Goal: Transaction & Acquisition: Download file/media

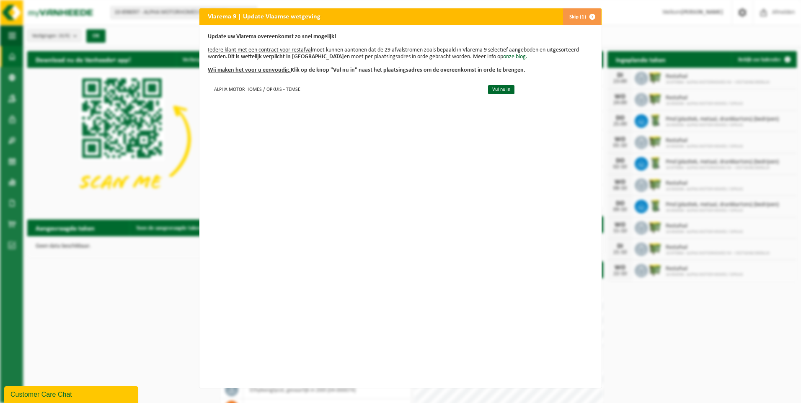
click at [578, 17] on button "Skip (1)" at bounding box center [582, 16] width 38 height 17
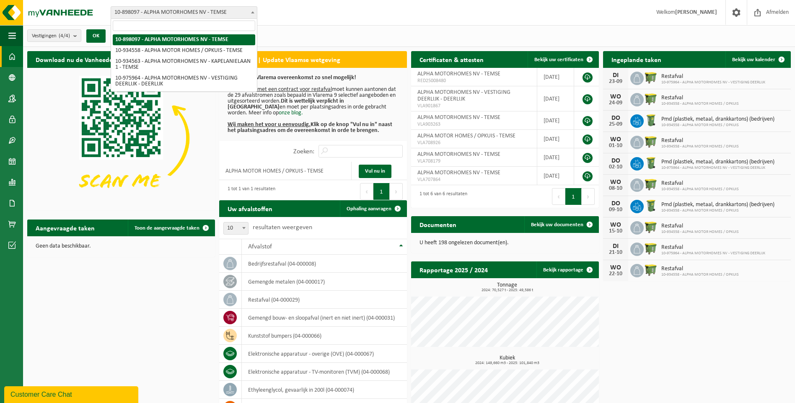
click at [175, 8] on span "10-898097 - ALPHA MOTORHOMES NV - TEMSE" at bounding box center [184, 13] width 146 height 12
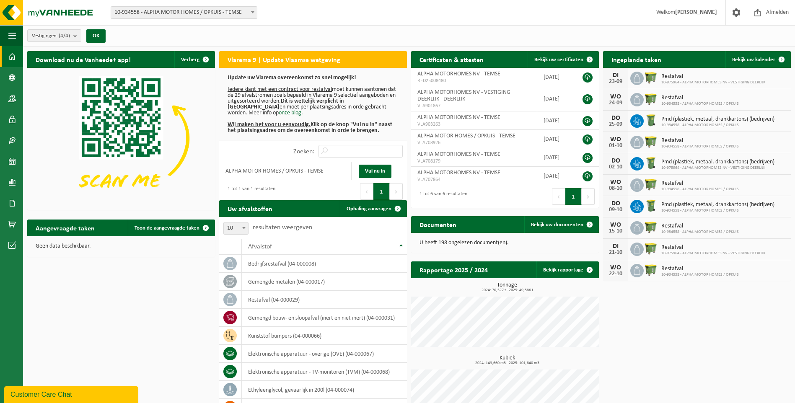
select select "136226"
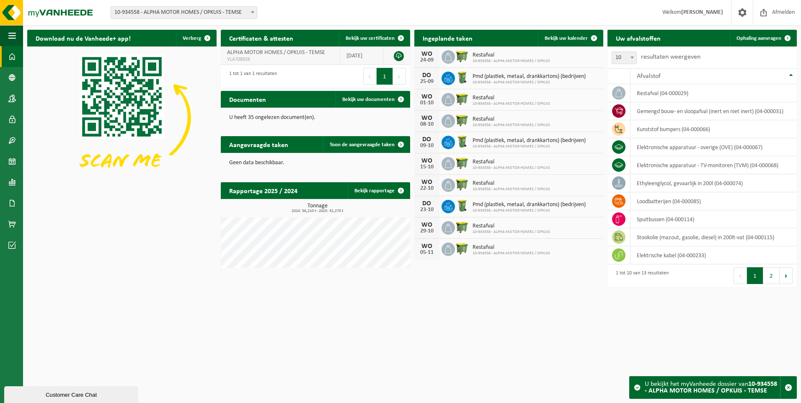
click at [282, 57] on span "VLA708926" at bounding box center [280, 59] width 106 height 7
click at [401, 56] on link at bounding box center [399, 56] width 10 height 10
click at [10, 203] on span at bounding box center [12, 203] width 8 height 21
click at [63, 209] on span "Facturen" at bounding box center [60, 203] width 22 height 16
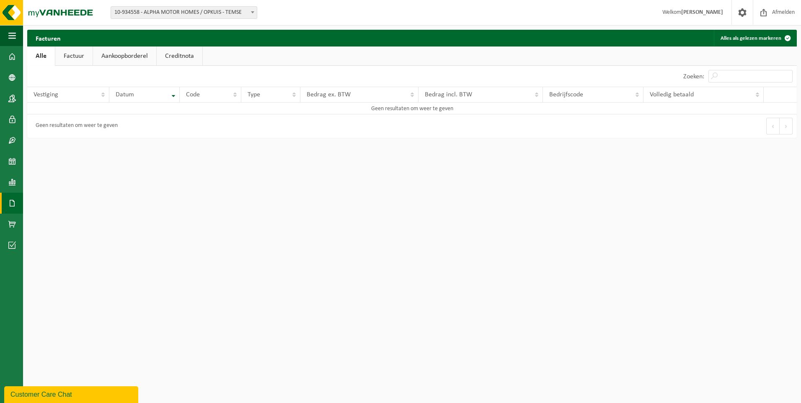
click at [58, 51] on link "Factuur" at bounding box center [73, 56] width 37 height 19
click at [130, 54] on link "Aankoopborderel" at bounding box center [125, 56] width 63 height 19
click at [192, 60] on link "Creditnota" at bounding box center [183, 56] width 46 height 19
click at [165, 10] on span "10-934558 - ALPHA MOTOR HOMES / OPKUIS - TEMSE" at bounding box center [184, 13] width 146 height 12
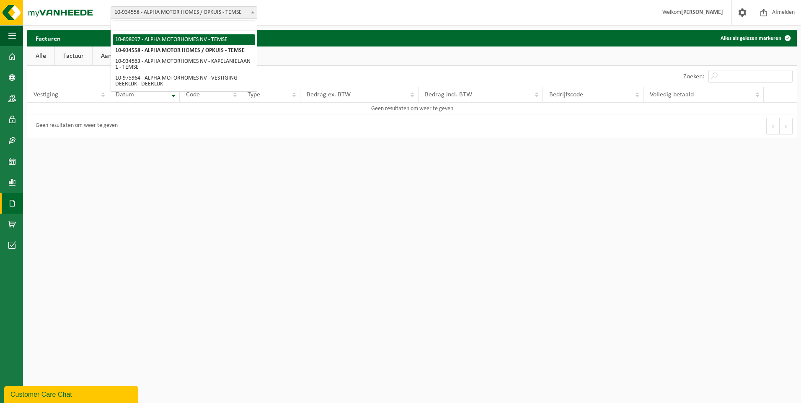
select select "117977"
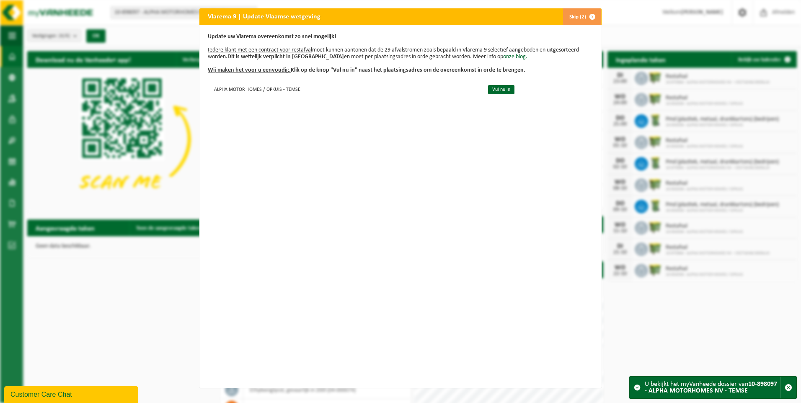
click at [587, 11] on span "button" at bounding box center [592, 16] width 17 height 17
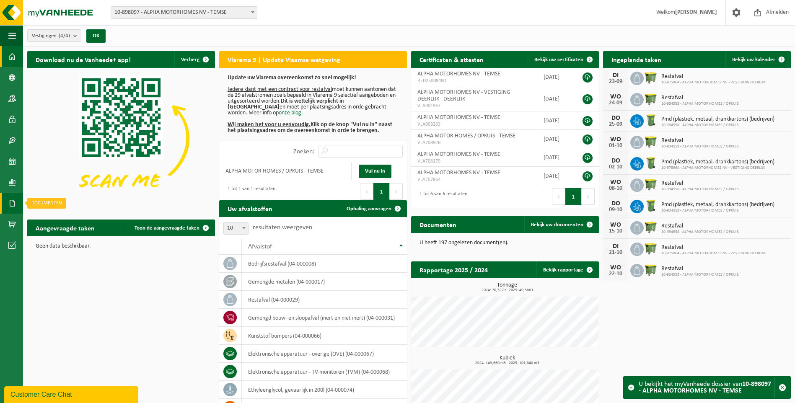
click at [6, 206] on link "Documenten" at bounding box center [11, 203] width 23 height 21
click at [80, 202] on link "Facturen" at bounding box center [57, 203] width 65 height 16
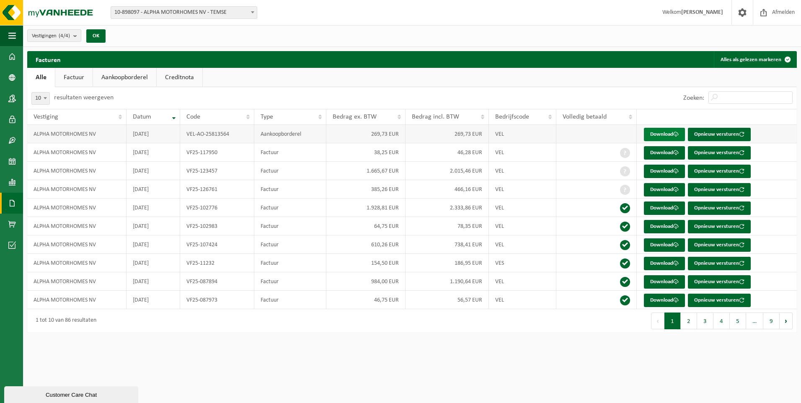
click at [666, 132] on link "Download" at bounding box center [664, 134] width 41 height 13
click at [672, 168] on link "Download" at bounding box center [664, 171] width 41 height 13
click at [664, 168] on link "Download" at bounding box center [664, 171] width 41 height 13
click at [690, 322] on button "2" at bounding box center [689, 321] width 16 height 17
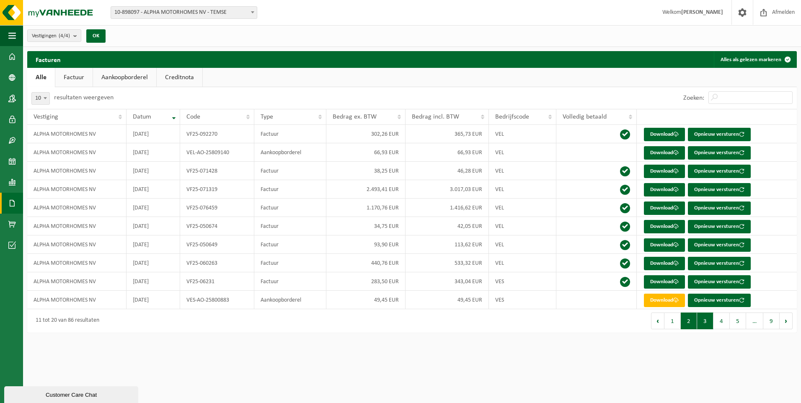
click at [705, 321] on button "3" at bounding box center [705, 321] width 16 height 17
click at [684, 321] on button "2" at bounding box center [689, 321] width 16 height 17
click at [677, 322] on button "1" at bounding box center [673, 321] width 16 height 17
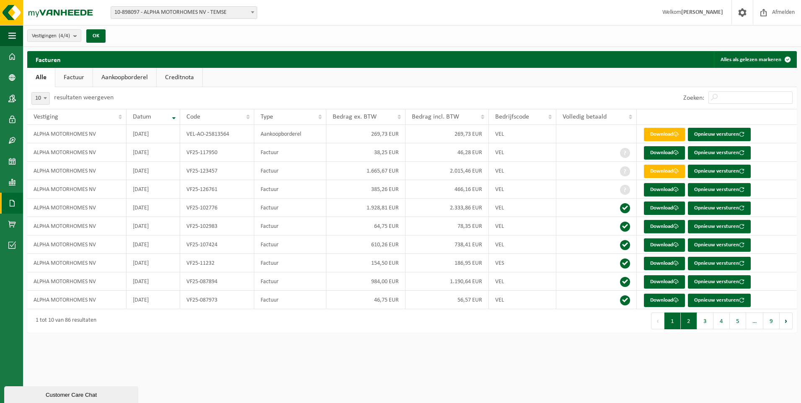
click at [688, 322] on button "2" at bounding box center [689, 321] width 16 height 17
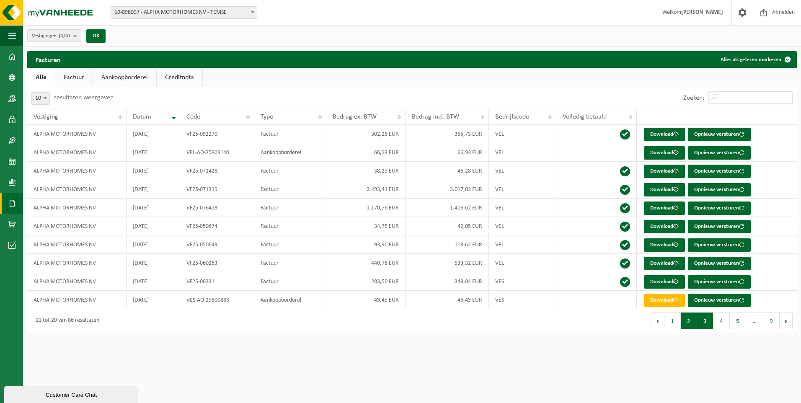
click at [703, 321] on button "3" at bounding box center [705, 321] width 16 height 17
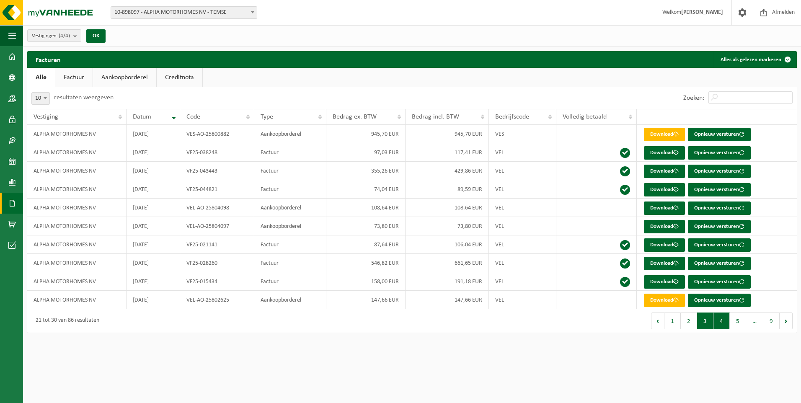
click at [719, 321] on button "4" at bounding box center [722, 321] width 16 height 17
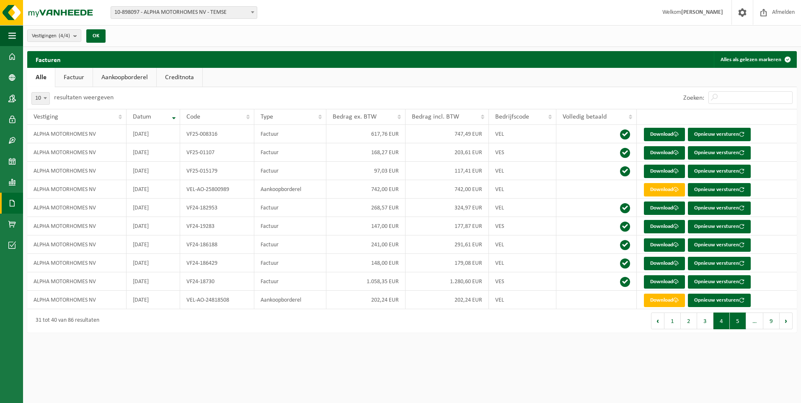
click at [731, 320] on button "5" at bounding box center [738, 321] width 16 height 17
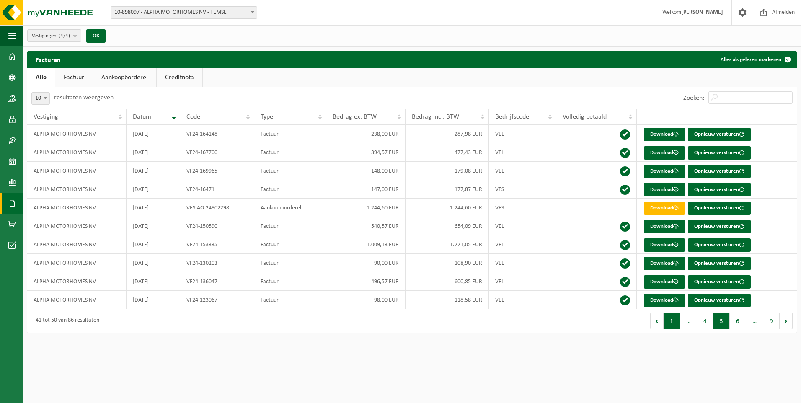
click at [675, 323] on button "1" at bounding box center [672, 321] width 16 height 17
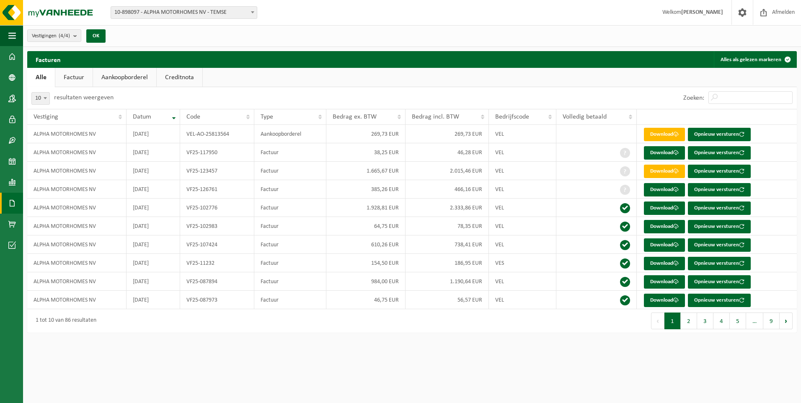
click at [171, 9] on span "10-898097 - ALPHA MOTORHOMES NV - TEMSE" at bounding box center [184, 13] width 146 height 12
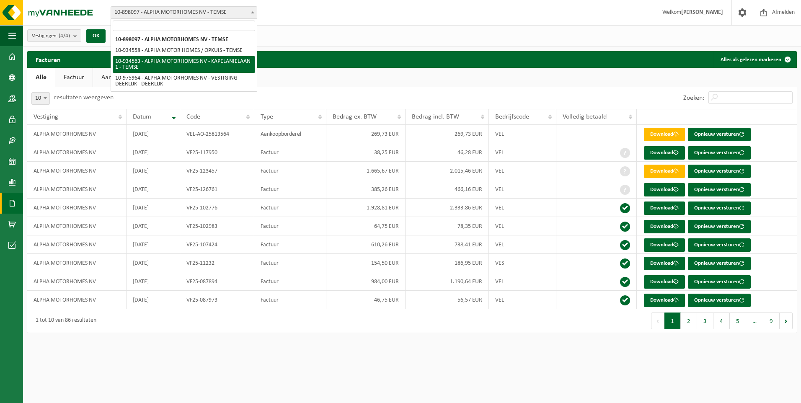
select select "136229"
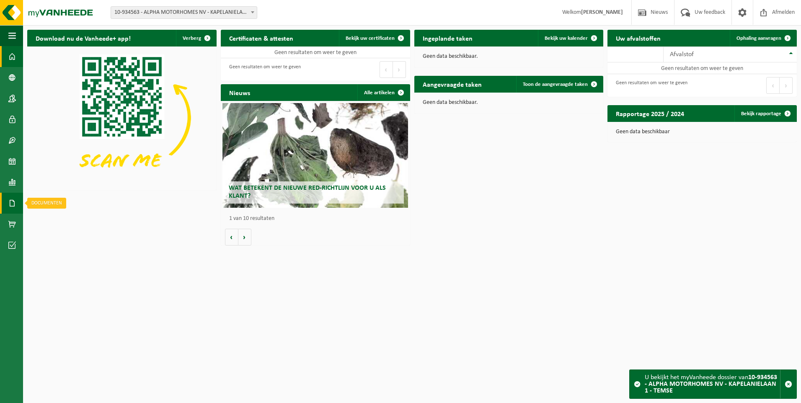
click at [12, 200] on span at bounding box center [12, 203] width 8 height 21
click at [66, 202] on span "Facturen" at bounding box center [60, 203] width 22 height 16
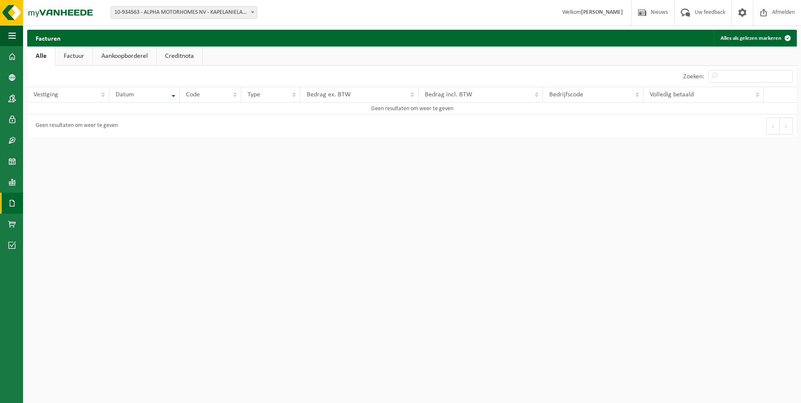
click at [121, 61] on link "Aankoopborderel" at bounding box center [124, 56] width 63 height 19
click at [59, 56] on link "Factuur" at bounding box center [73, 56] width 37 height 19
click at [172, 12] on span "10-934563 - ALPHA MOTORHOMES NV - KAPELANIELAAN 1 - TEMSE" at bounding box center [184, 13] width 146 height 12
select select "158531"
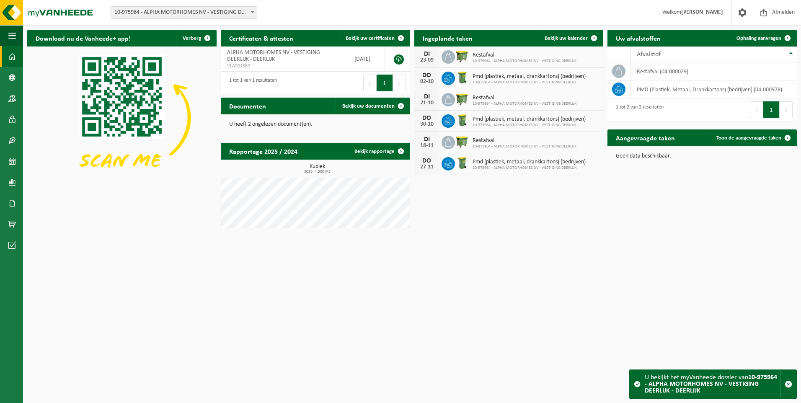
click at [179, 10] on span "10-975964 - ALPHA MOTORHOMES NV - VESTIGING DEERLIJK - DEERLIJK" at bounding box center [184, 13] width 146 height 12
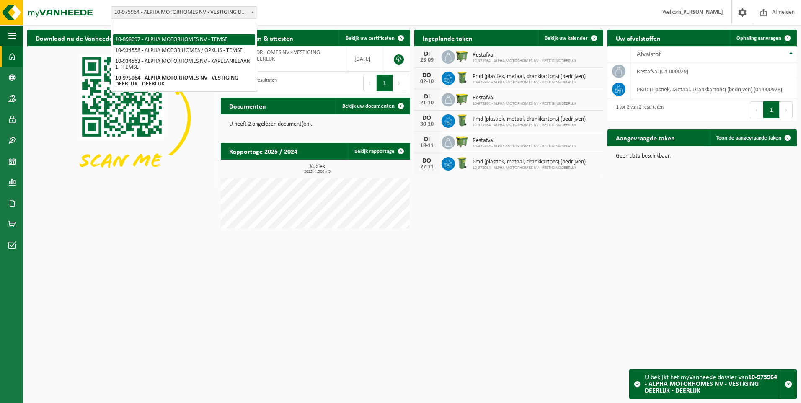
select select "117977"
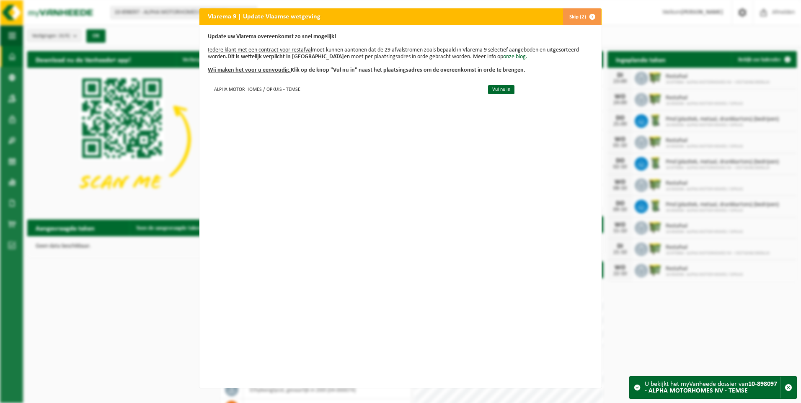
click at [586, 18] on span "button" at bounding box center [592, 16] width 17 height 17
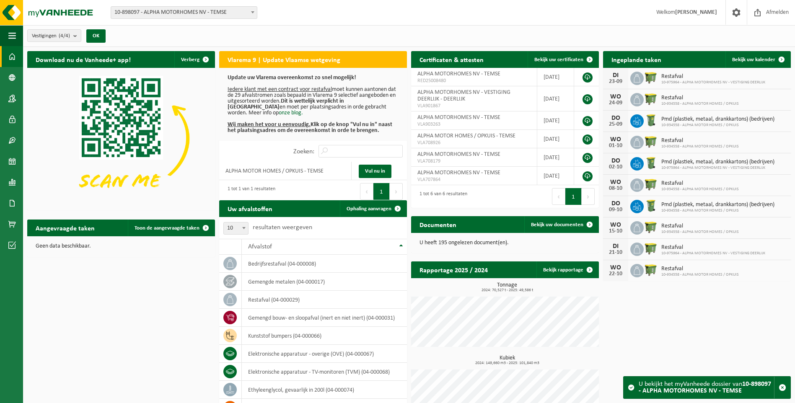
click at [170, 10] on span "10-898097 - ALPHA MOTORHOMES NV - TEMSE" at bounding box center [184, 13] width 146 height 12
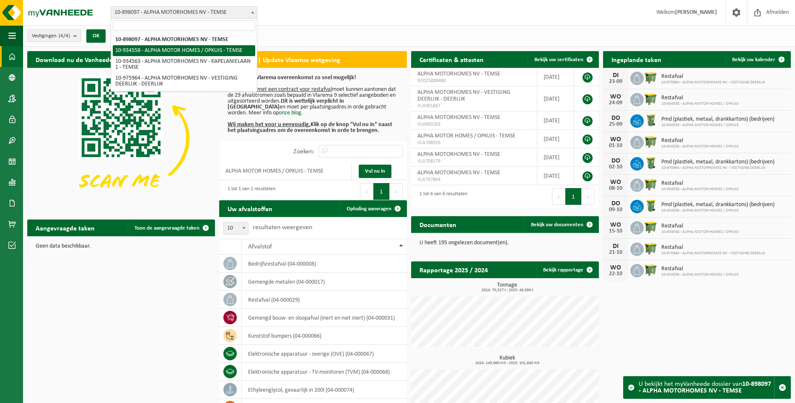
select select "136226"
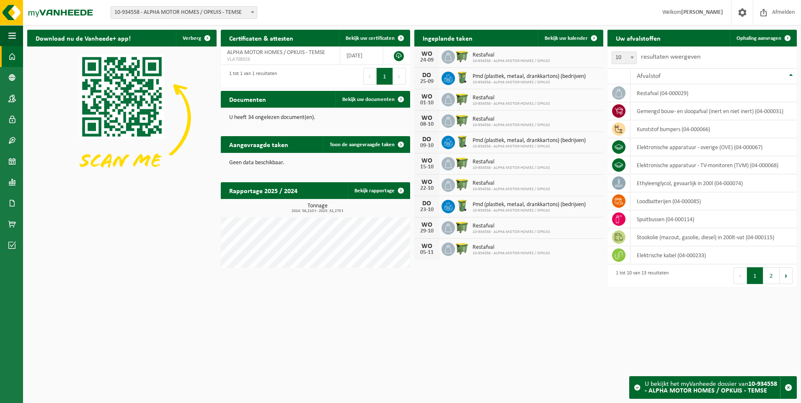
click at [209, 10] on span "10-934558 - ALPHA MOTOR HOMES / OPKUIS - TEMSE" at bounding box center [184, 13] width 146 height 12
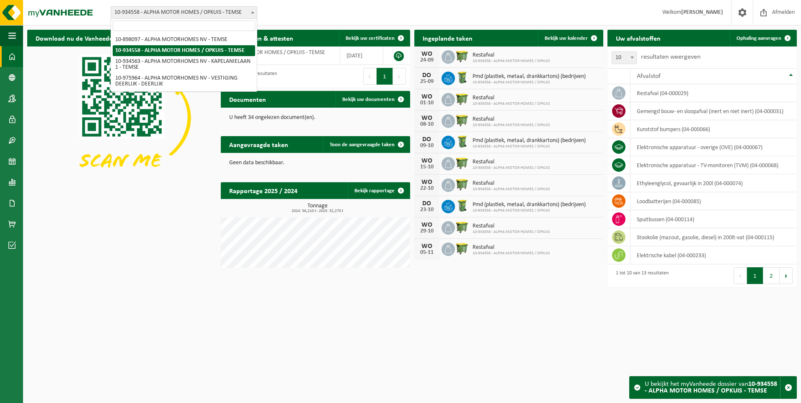
click at [374, 6] on div "Vestiging: 10-898097 - ALPHA MOTORHOMES NV - TEMSE 10-934558 - ALPHA MOTOR HOME…" at bounding box center [400, 13] width 801 height 26
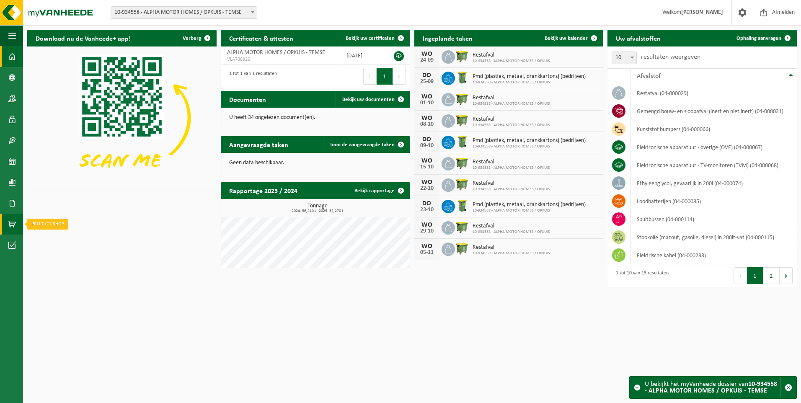
click at [15, 227] on span at bounding box center [12, 224] width 8 height 21
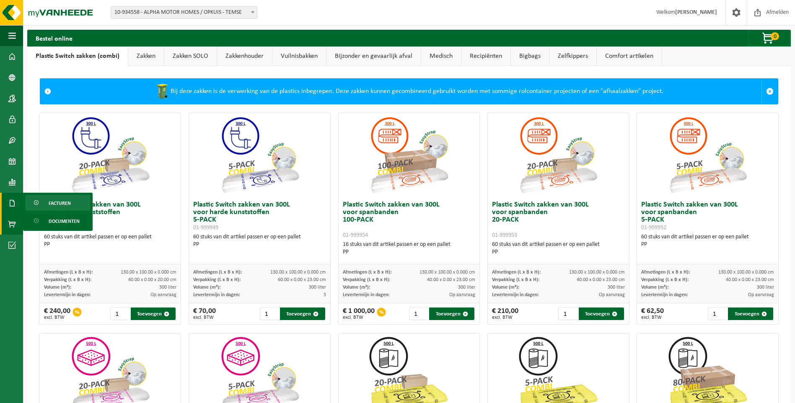
click at [67, 202] on span "Facturen" at bounding box center [60, 203] width 22 height 16
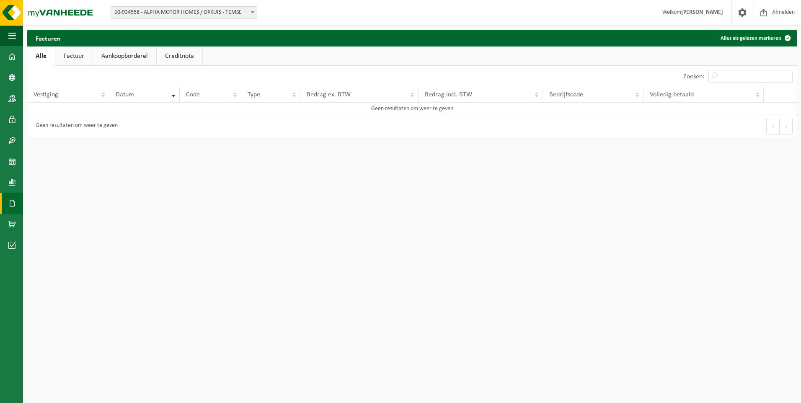
click at [135, 59] on link "Aankoopborderel" at bounding box center [124, 56] width 63 height 19
click at [84, 58] on link "Factuur" at bounding box center [73, 56] width 37 height 19
click at [129, 55] on link "Aankoopborderel" at bounding box center [125, 56] width 63 height 19
click at [191, 54] on link "Creditnota" at bounding box center [183, 56] width 46 height 19
click at [190, 13] on span "10-934558 - ALPHA MOTOR HOMES / OPKUIS - TEMSE" at bounding box center [184, 13] width 146 height 12
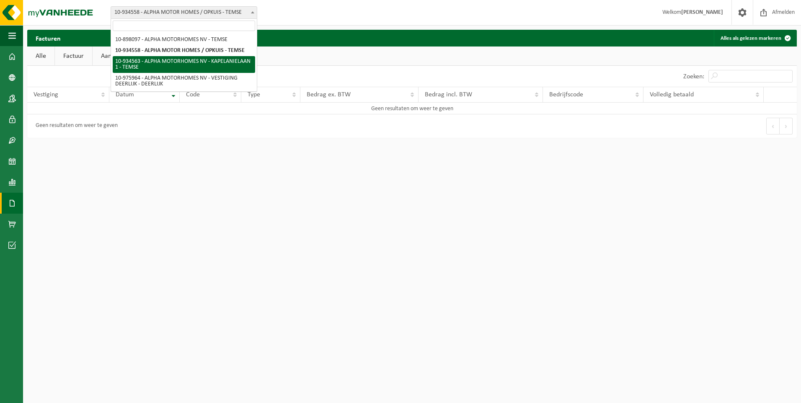
select select "136229"
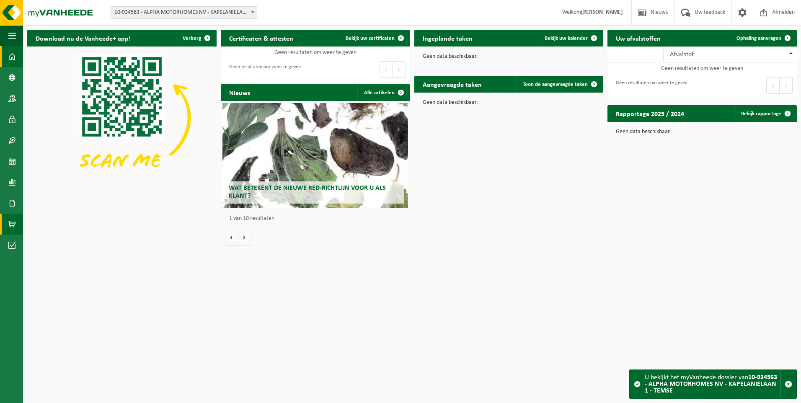
click at [13, 220] on span at bounding box center [12, 224] width 8 height 21
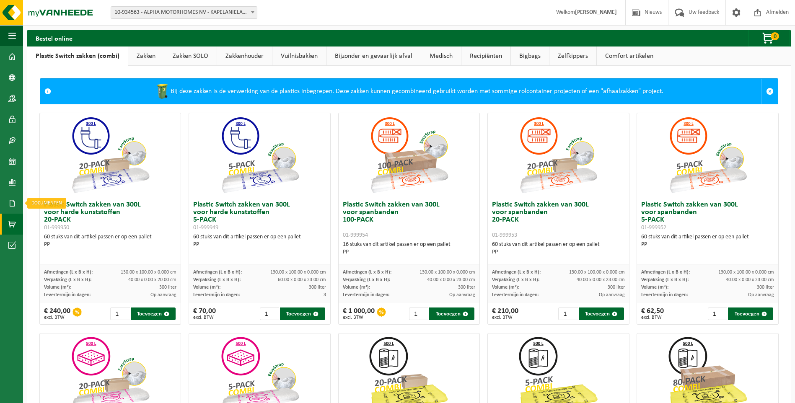
click at [13, 207] on span at bounding box center [12, 203] width 8 height 21
click at [52, 200] on span "Facturen" at bounding box center [60, 203] width 22 height 16
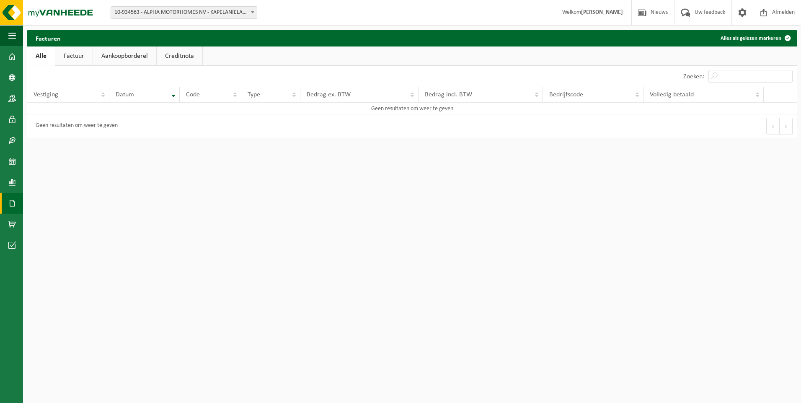
click at [182, 8] on span "10-934563 - ALPHA MOTORHOMES NV - KAPELANIELAAN 1 - TEMSE" at bounding box center [184, 13] width 146 height 12
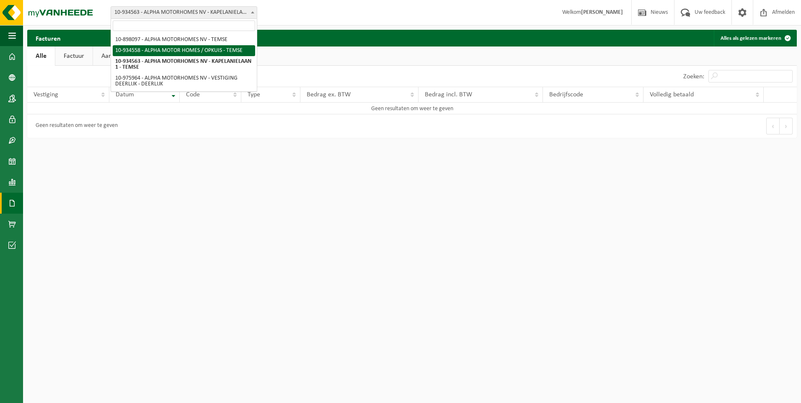
select select "136226"
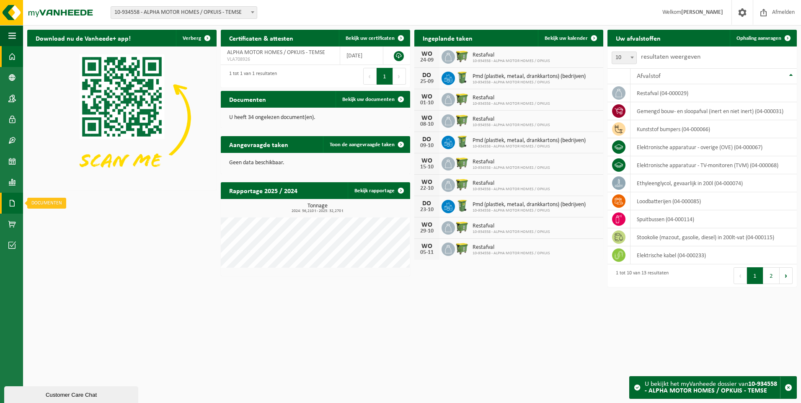
click at [13, 207] on span at bounding box center [12, 203] width 8 height 21
click at [59, 206] on span "Facturen" at bounding box center [60, 203] width 22 height 16
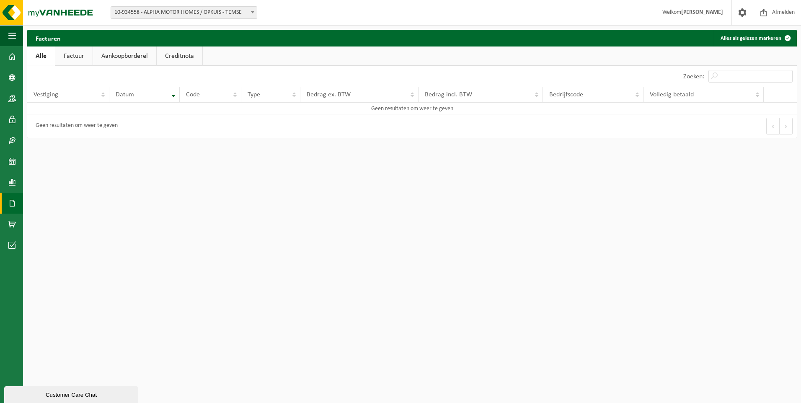
click at [127, 56] on link "Aankoopborderel" at bounding box center [124, 56] width 63 height 19
click at [144, 10] on span "10-934558 - ALPHA MOTOR HOMES / OPKUIS - TEMSE" at bounding box center [184, 13] width 146 height 12
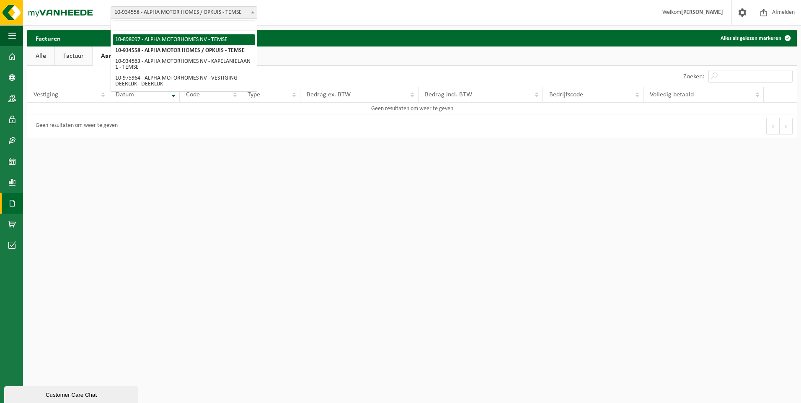
select select "117977"
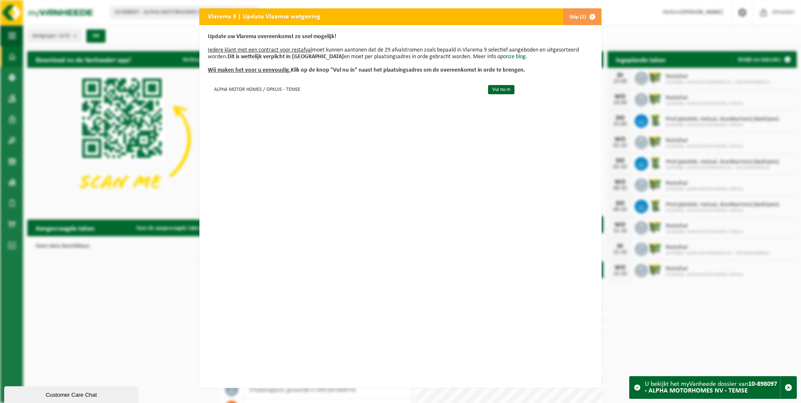
click at [10, 205] on div "Vlarema 9 | Update Vlaamse wetgeving Skip (2) Update uw Vlarema overeenkomst zo…" at bounding box center [400, 201] width 801 height 403
click at [584, 15] on span "button" at bounding box center [592, 16] width 17 height 17
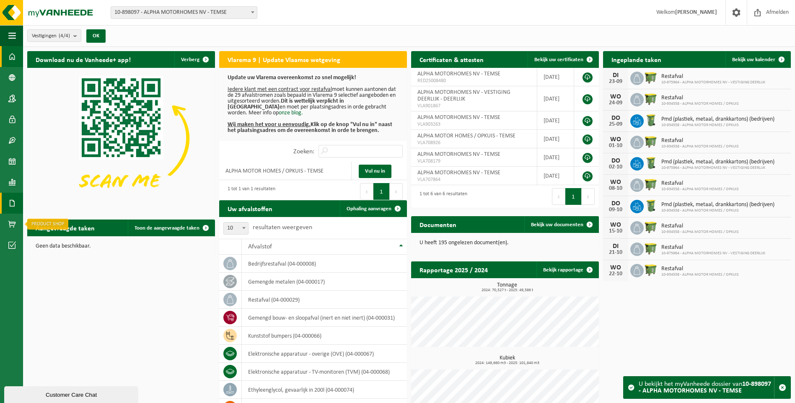
click at [20, 203] on link "Documenten" at bounding box center [11, 203] width 23 height 21
click at [60, 202] on span "Facturen" at bounding box center [60, 203] width 22 height 16
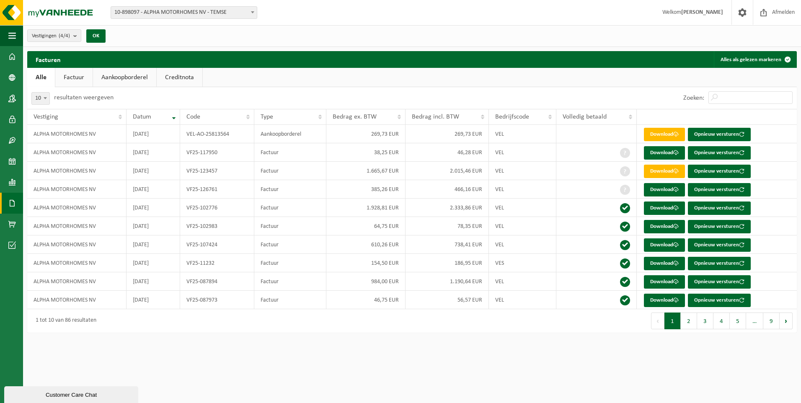
click at [138, 77] on link "Aankoopborderel" at bounding box center [124, 77] width 63 height 19
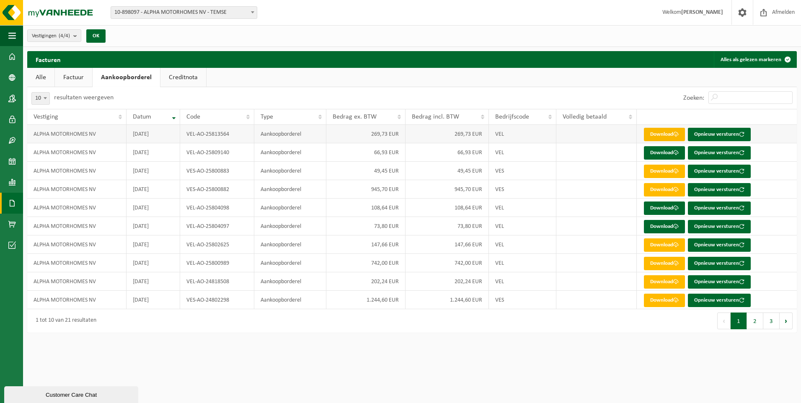
click at [665, 135] on link "Download" at bounding box center [664, 134] width 41 height 13
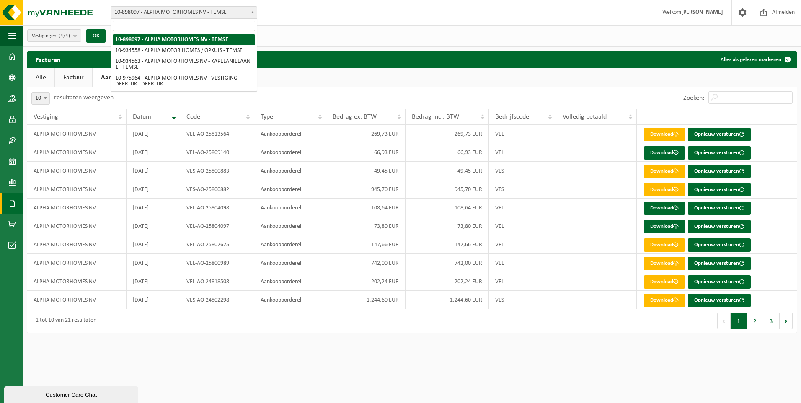
click at [164, 8] on span "10-898097 - ALPHA MOTORHOMES NV - TEMSE" at bounding box center [184, 13] width 146 height 12
click at [70, 14] on img at bounding box center [50, 12] width 101 height 25
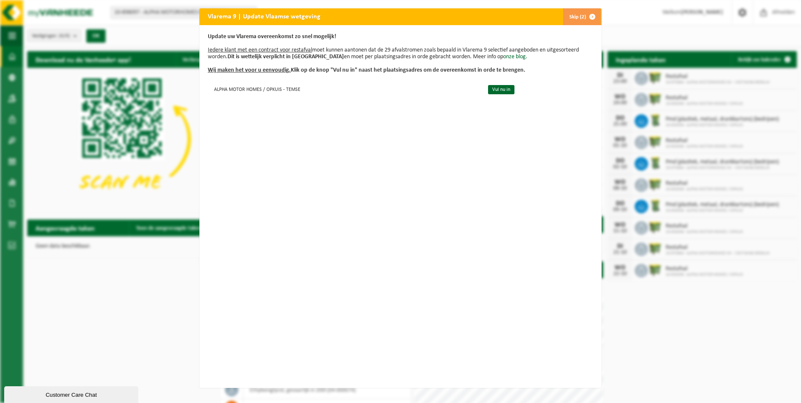
click at [579, 17] on button "Skip (2)" at bounding box center [582, 16] width 38 height 17
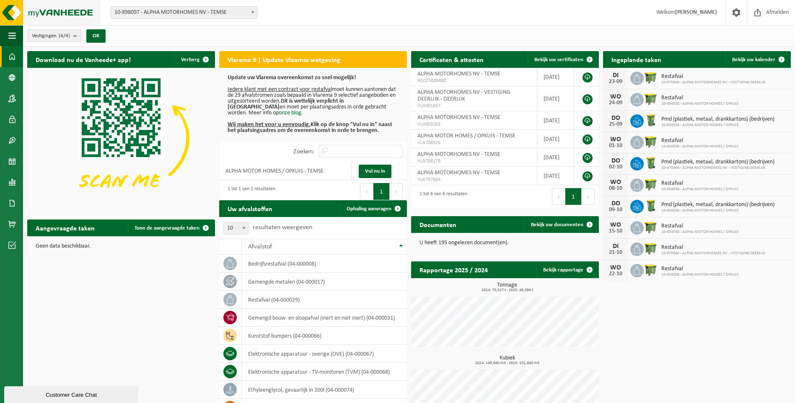
click at [25, 13] on img at bounding box center [50, 12] width 101 height 25
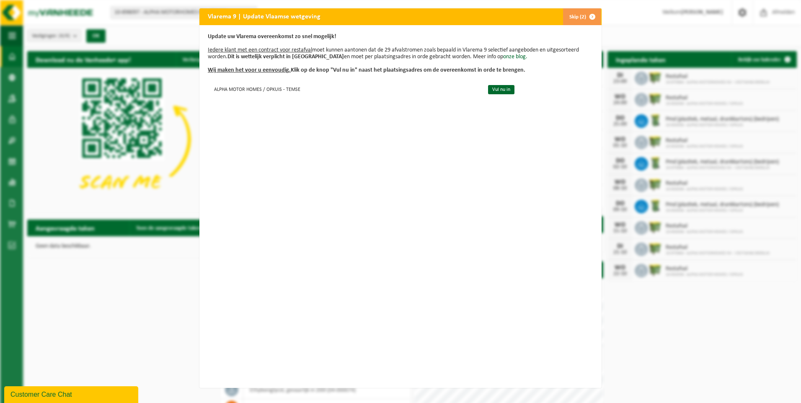
click at [579, 10] on button "Skip (2)" at bounding box center [582, 16] width 38 height 17
